Goal: Register for event/course

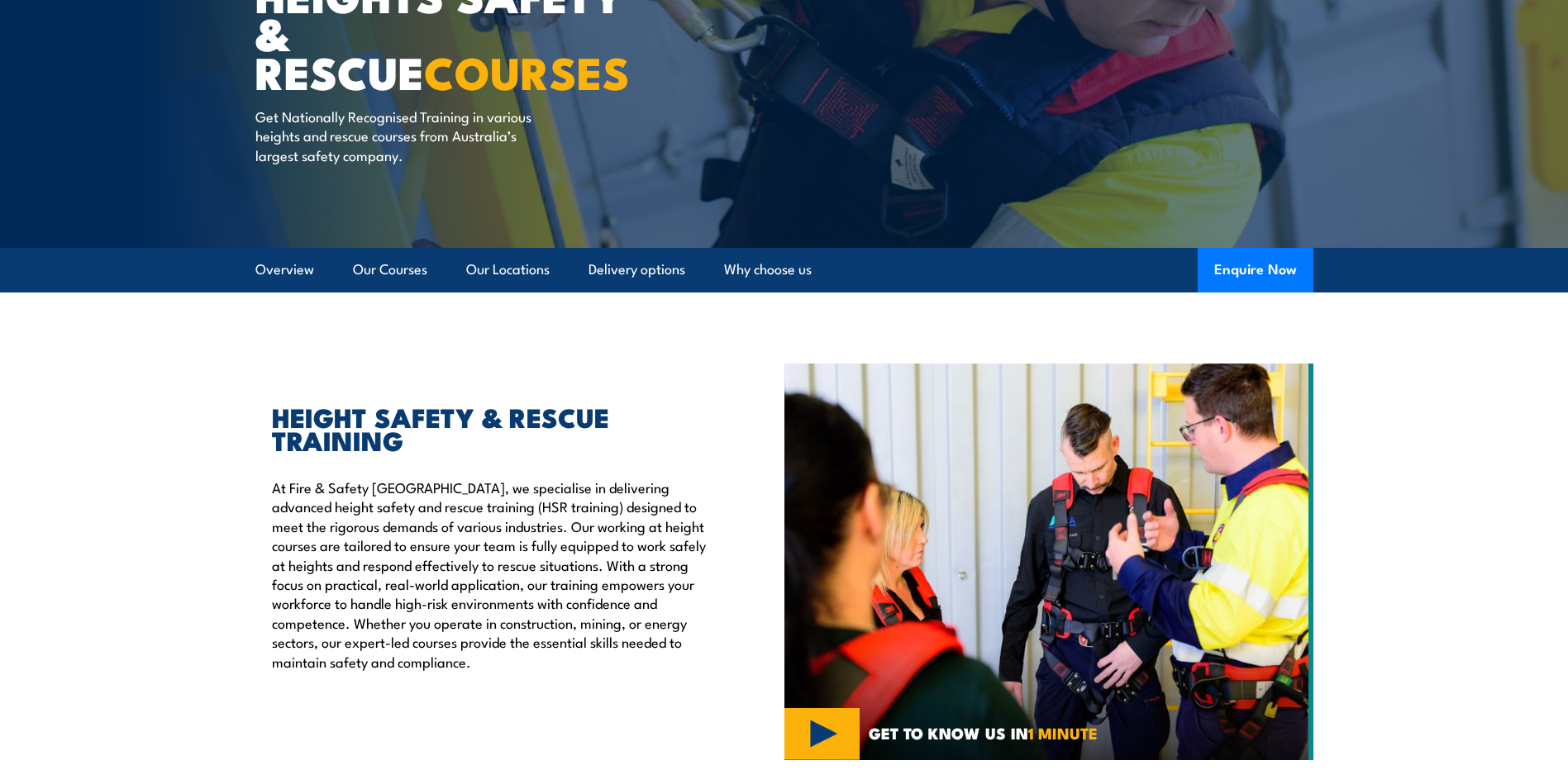
scroll to position [330, 0]
